Goal: Information Seeking & Learning: Learn about a topic

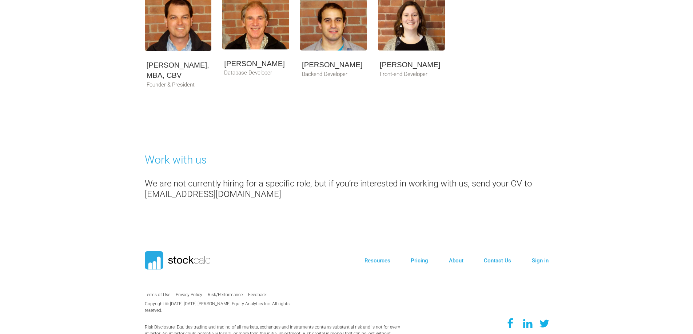
scroll to position [400, 0]
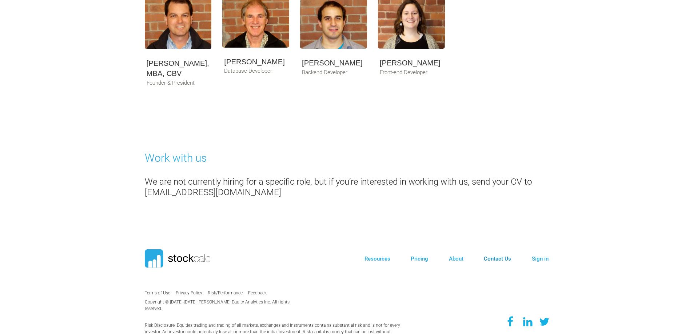
click at [496, 259] on link "Contact Us" at bounding box center [497, 259] width 27 height 7
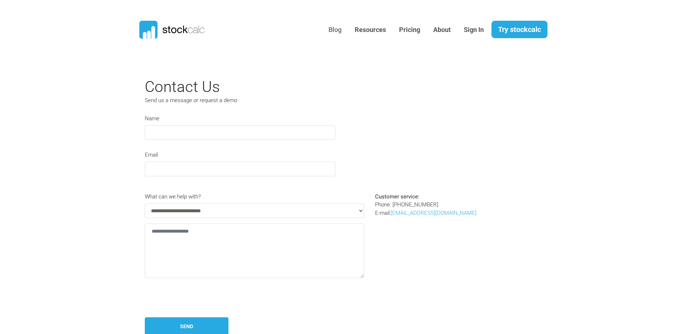
click at [333, 29] on link "Blog" at bounding box center [335, 30] width 24 height 18
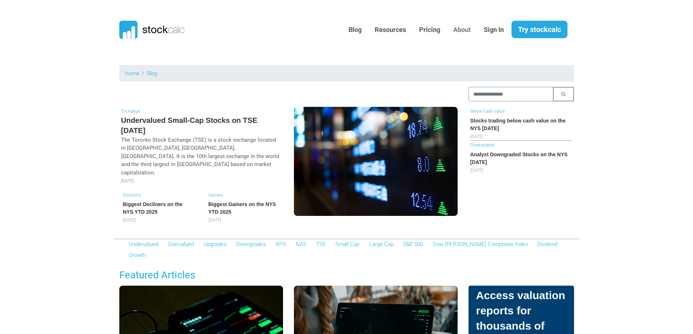
click at [462, 29] on link "About" at bounding box center [462, 30] width 28 height 18
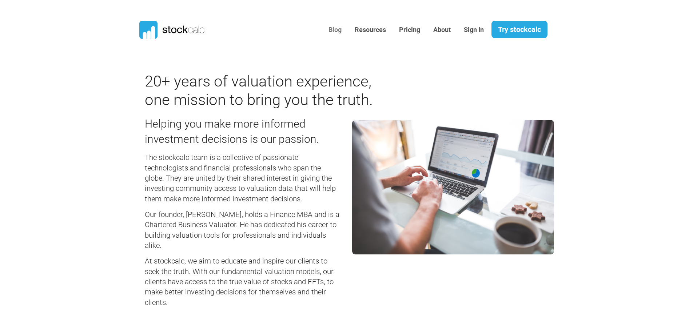
click at [333, 30] on link "Blog" at bounding box center [335, 30] width 24 height 18
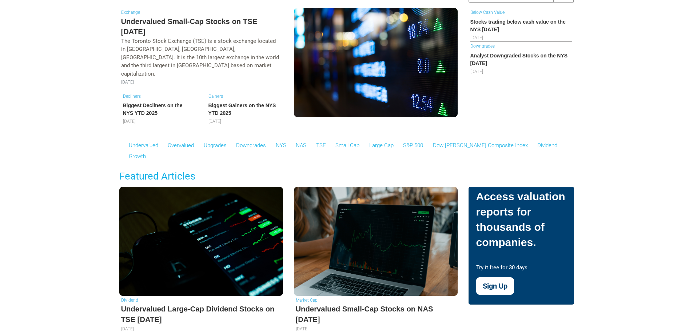
scroll to position [36, 0]
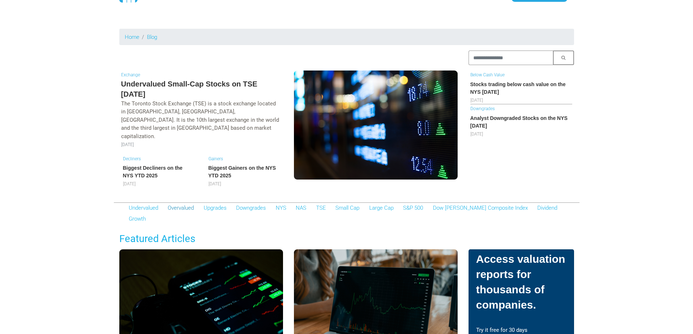
click at [180, 205] on link "Overvalued" at bounding box center [181, 208] width 26 height 7
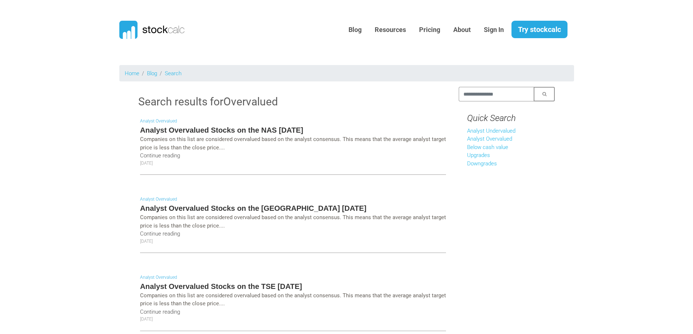
click at [215, 130] on h5 "Analyst Overvalued Stocks on the NAS [DATE]" at bounding box center [293, 130] width 306 height 10
